Goal: Find specific page/section: Find specific page/section

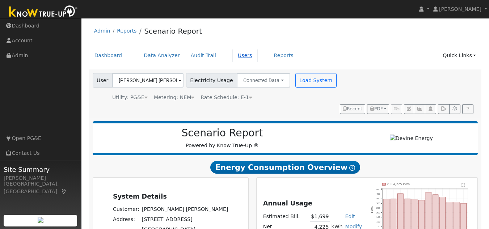
click at [235, 59] on link "Users" at bounding box center [245, 55] width 25 height 13
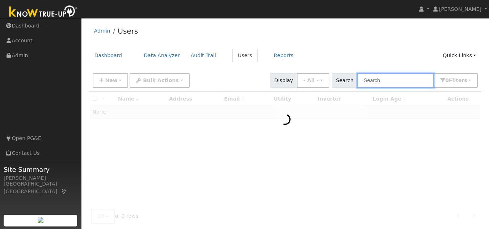
click at [374, 81] on input "text" at bounding box center [396, 80] width 77 height 15
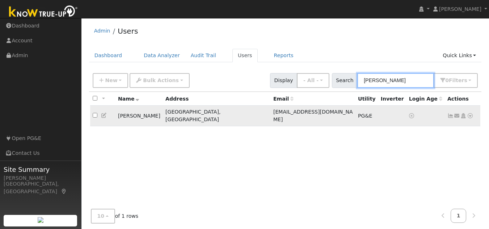
type input "jules"
click at [471, 113] on icon at bounding box center [470, 115] width 7 height 5
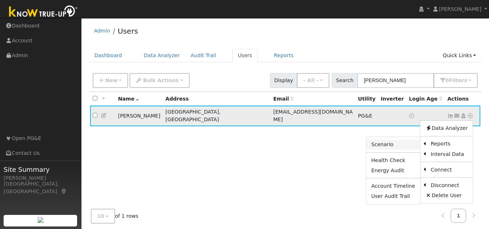
click at [402, 142] on link "Scenario" at bounding box center [394, 145] width 54 height 10
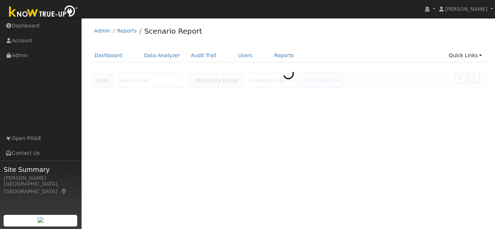
type input "[PERSON_NAME]"
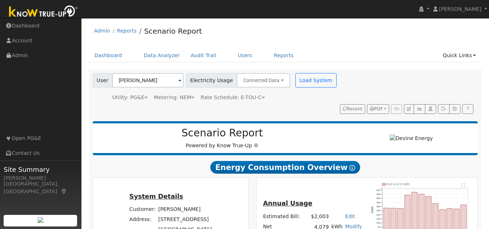
scroll to position [36, 0]
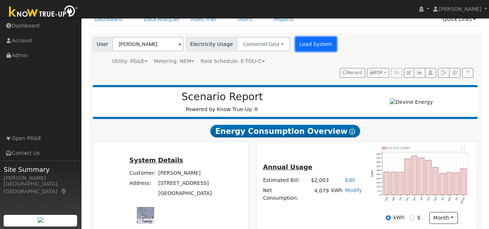
click at [296, 46] on button "Load System" at bounding box center [316, 44] width 41 height 14
